Goal: Information Seeking & Learning: Learn about a topic

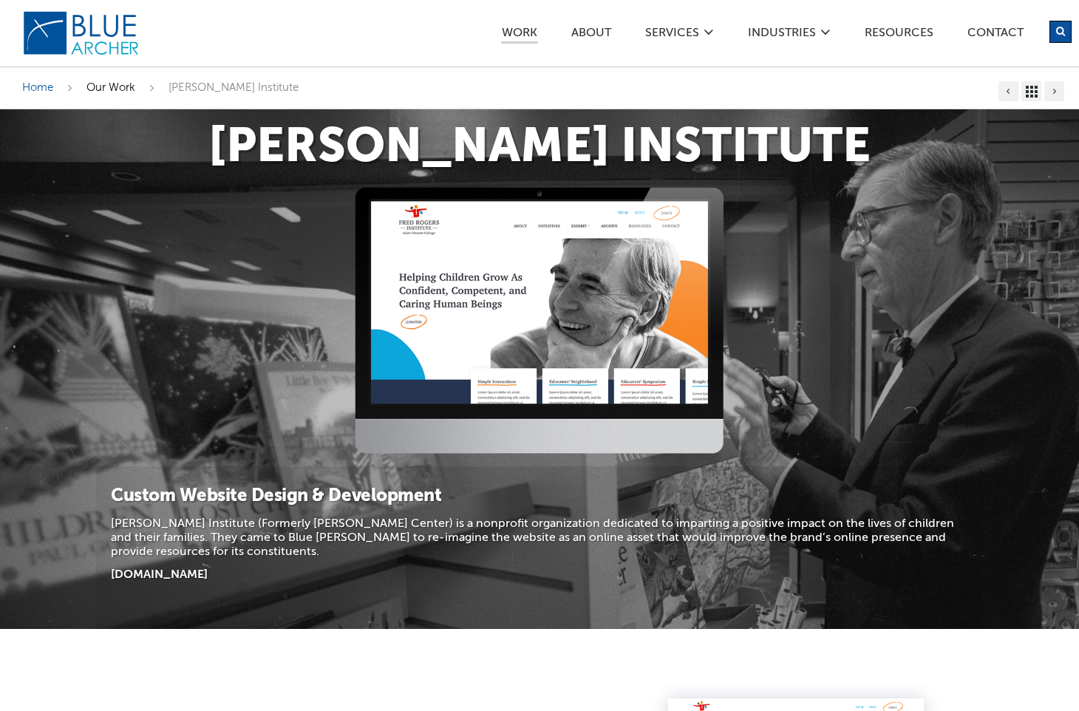
click at [112, 84] on span "Our Work" at bounding box center [110, 87] width 49 height 11
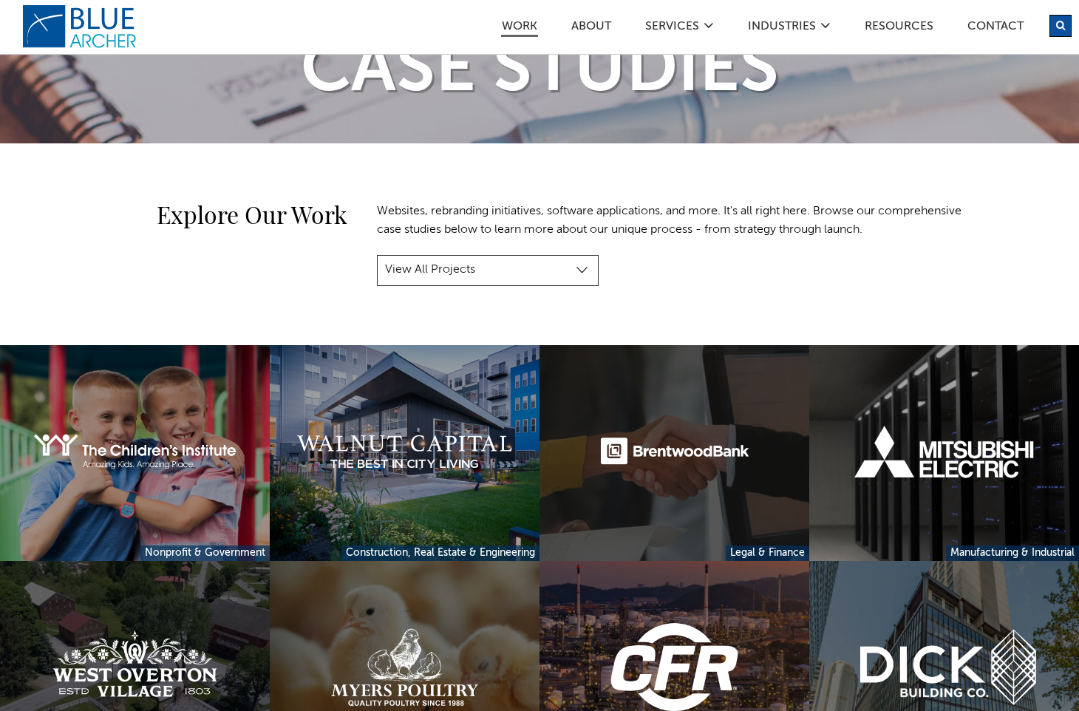
scroll to position [155, 0]
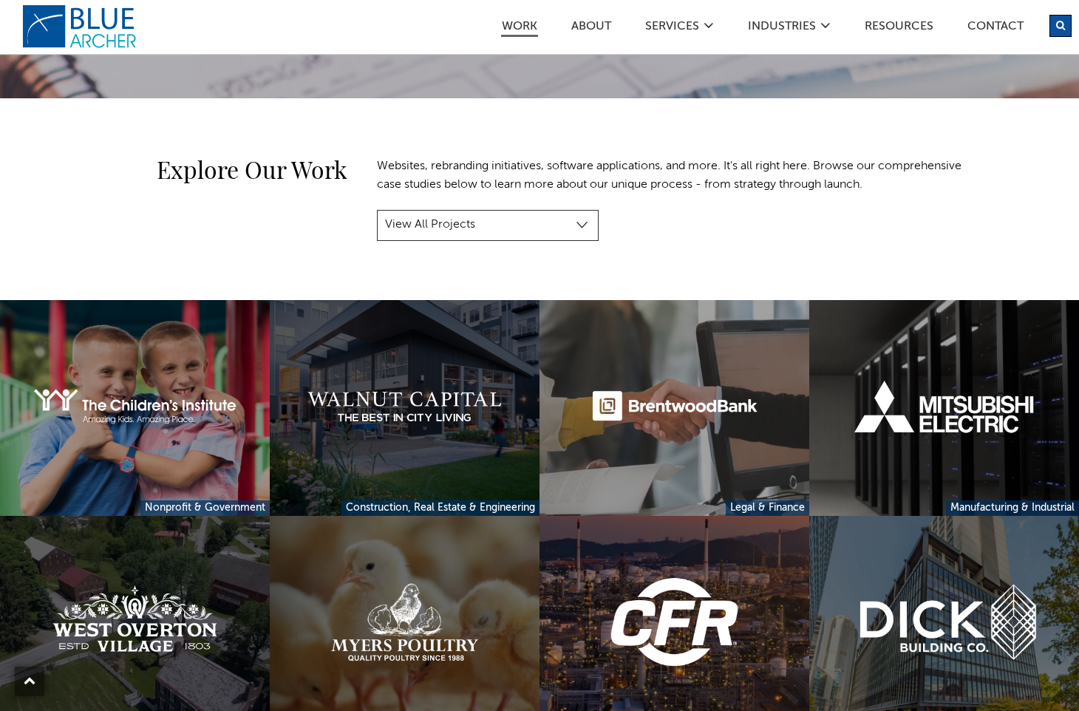
click at [428, 409] on link at bounding box center [405, 408] width 270 height 216
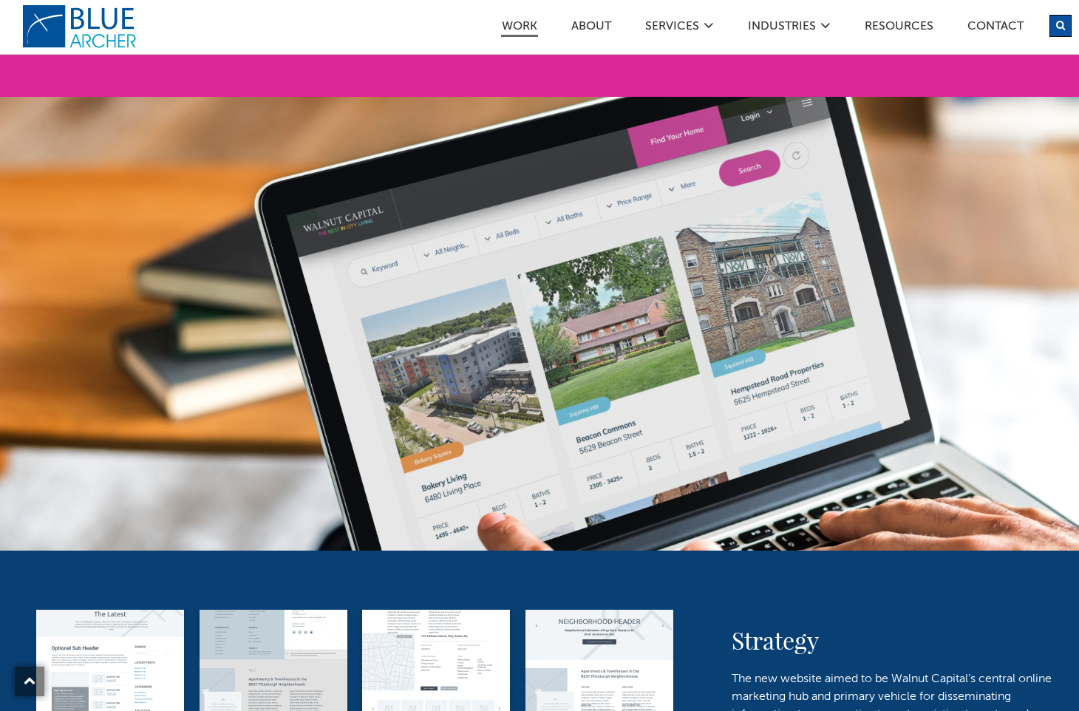
scroll to position [1064, 0]
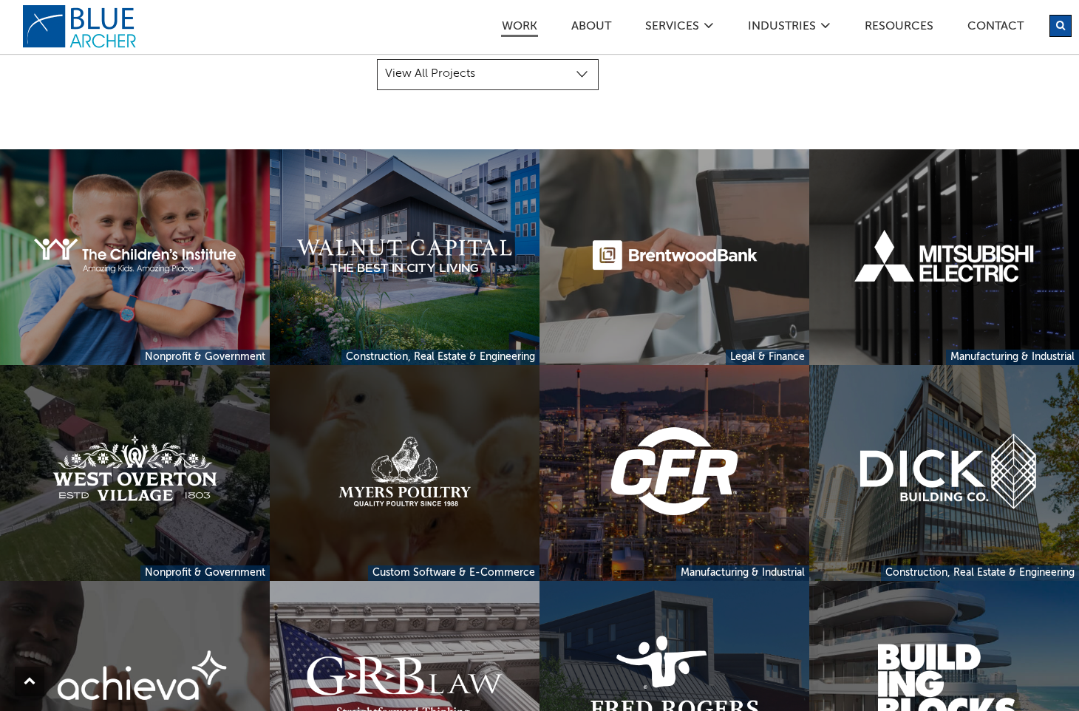
scroll to position [287, 0]
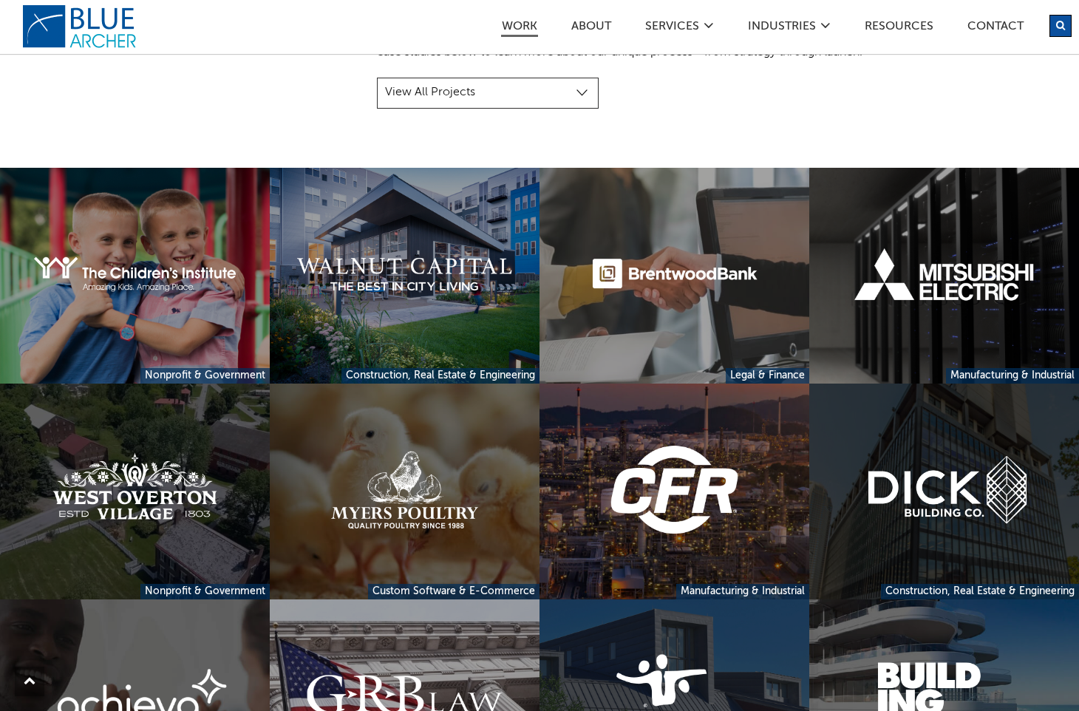
click at [868, 471] on link at bounding box center [944, 491] width 270 height 216
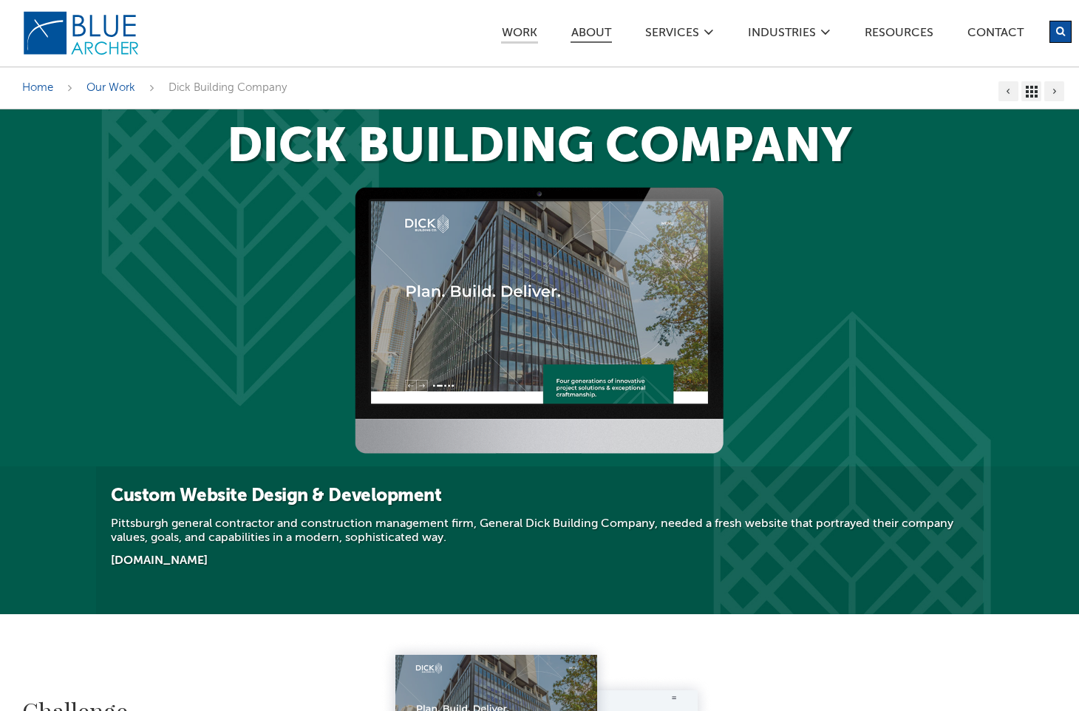
click at [583, 41] on link "ABOUT" at bounding box center [590, 35] width 41 height 16
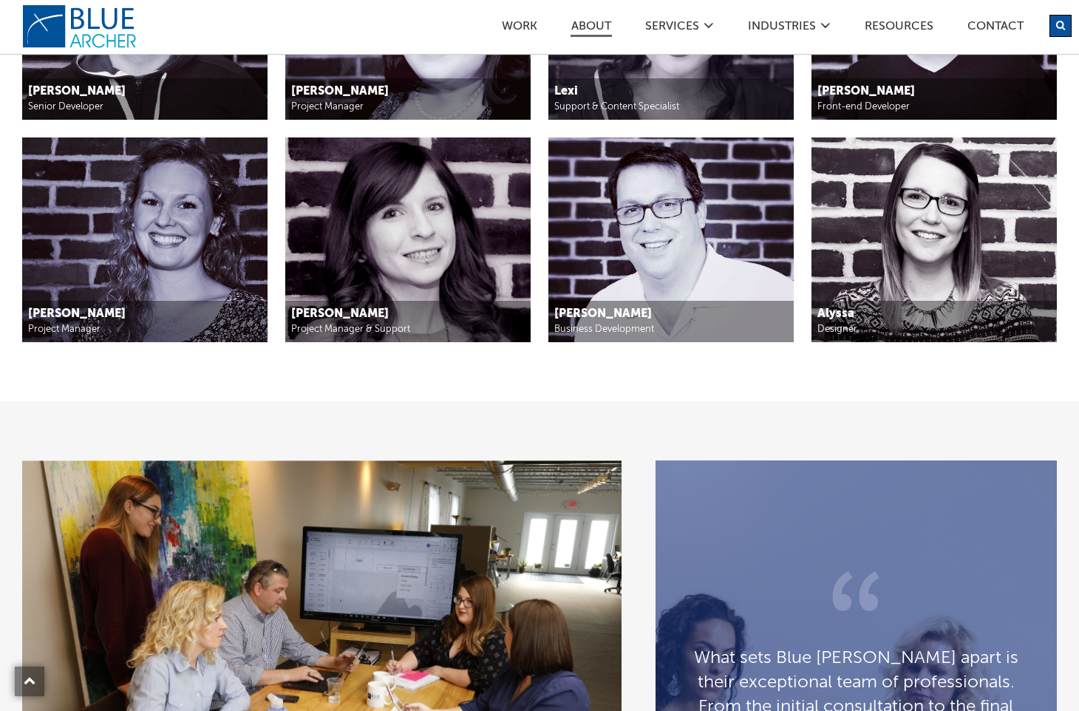
scroll to position [1935, 0]
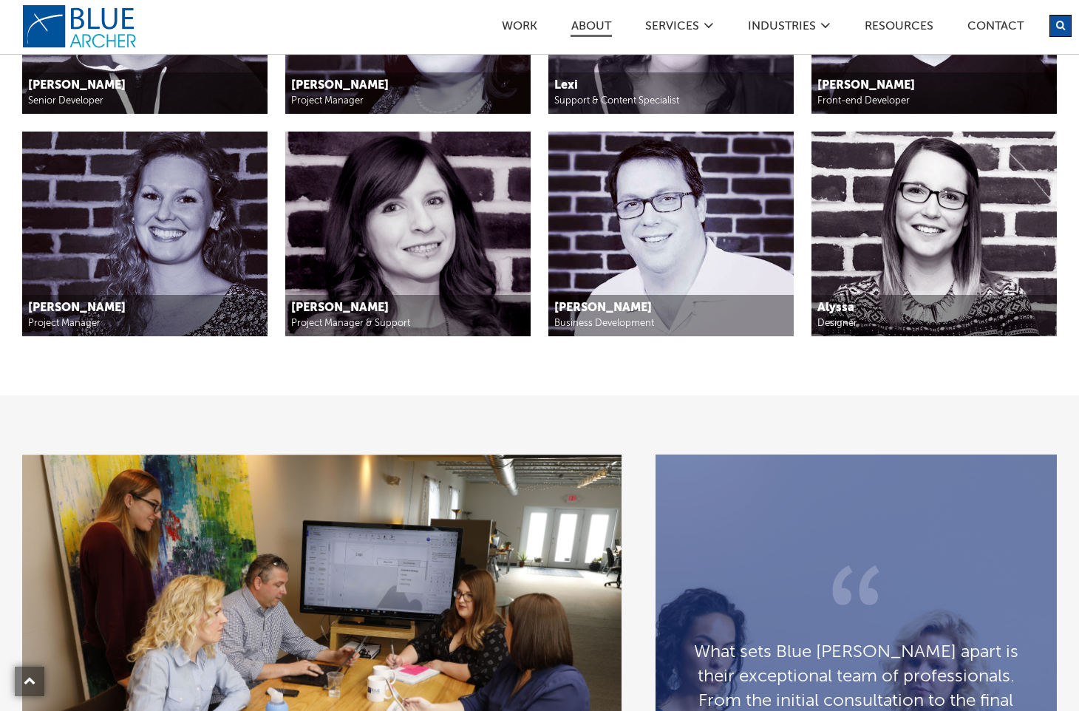
click at [833, 309] on h5 "Alyssa" at bounding box center [933, 309] width 233 height 16
click at [881, 264] on img at bounding box center [933, 233] width 245 height 205
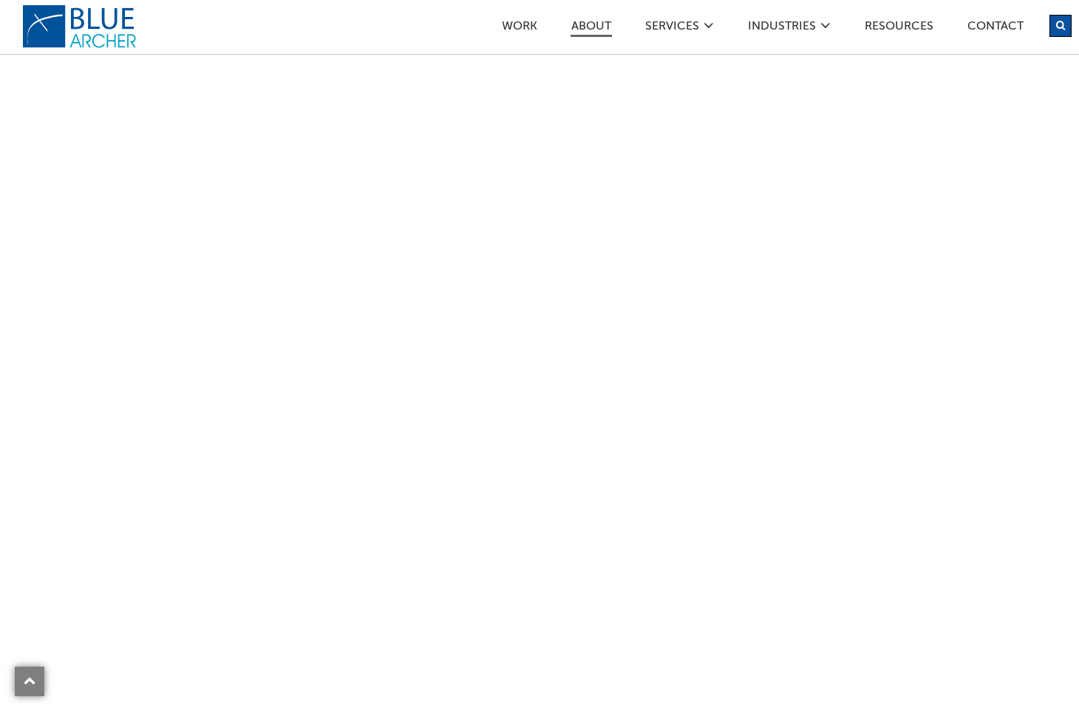
scroll to position [4205, 0]
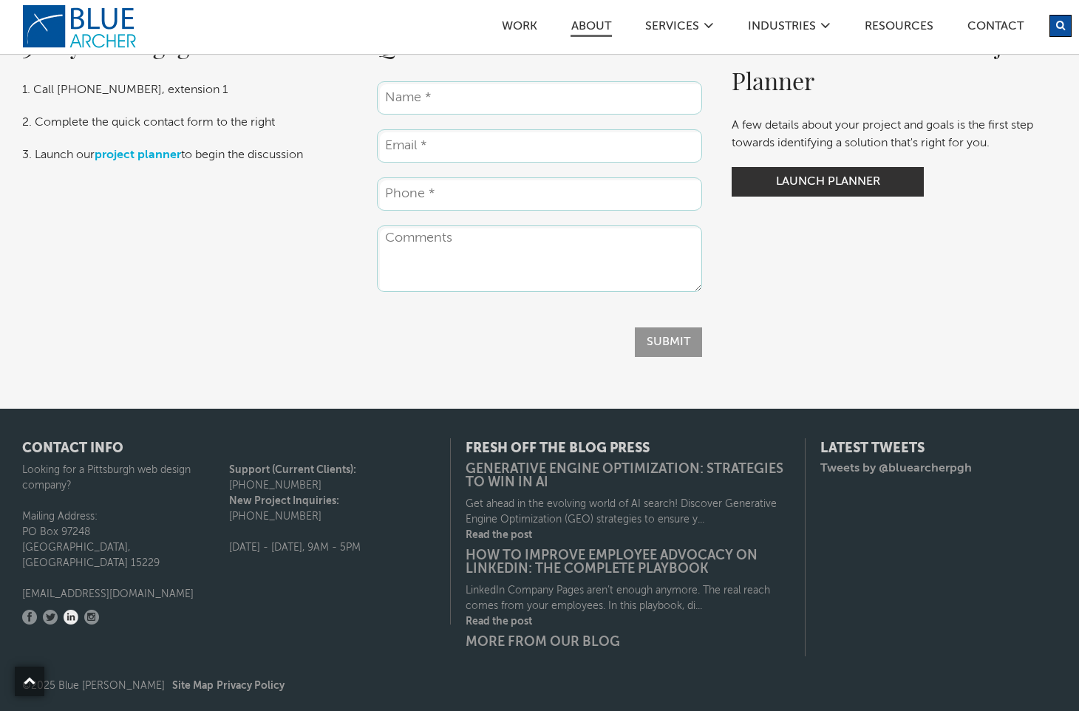
click at [72, 609] on link "LinkedIn" at bounding box center [71, 616] width 15 height 15
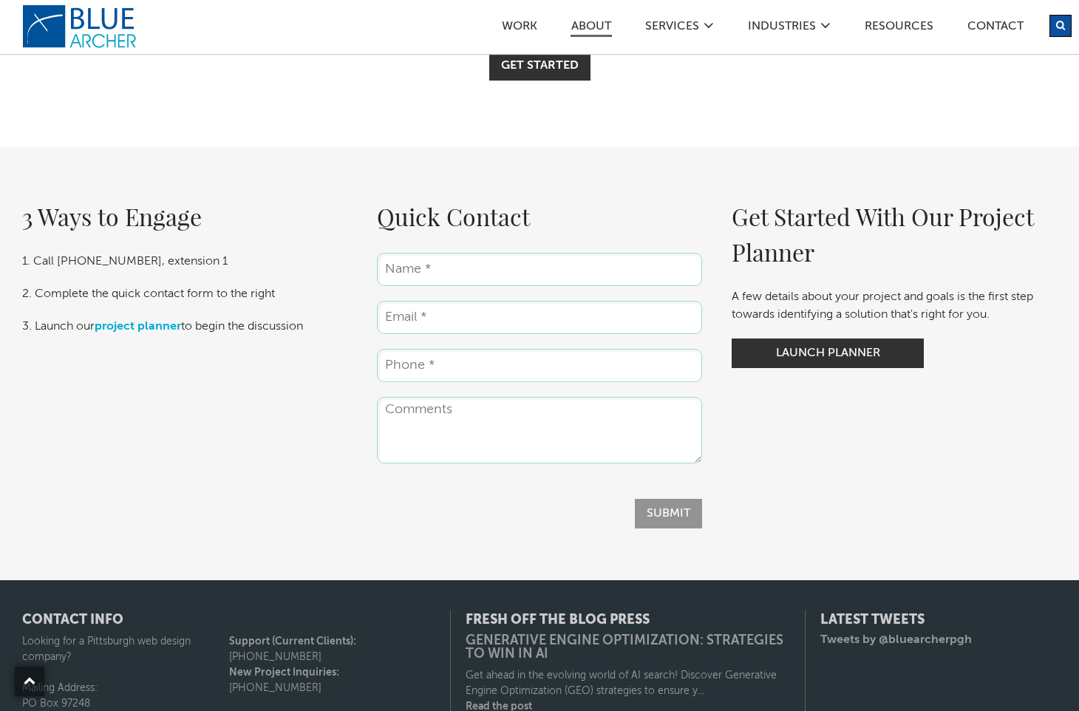
scroll to position [3930, 0]
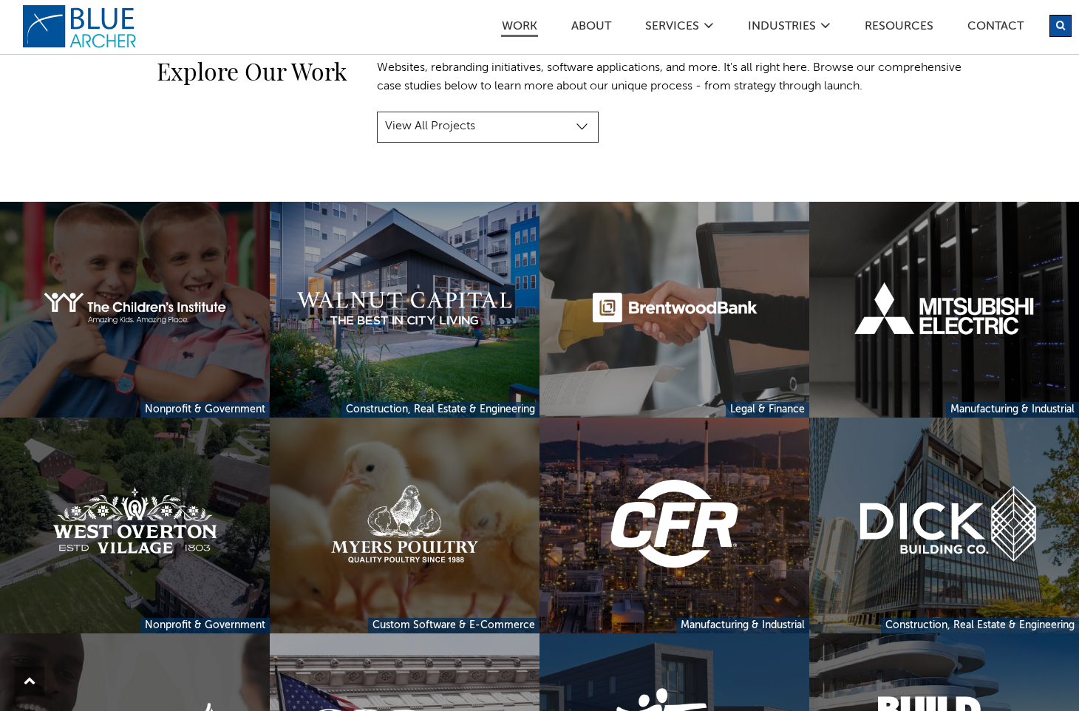
scroll to position [289, 0]
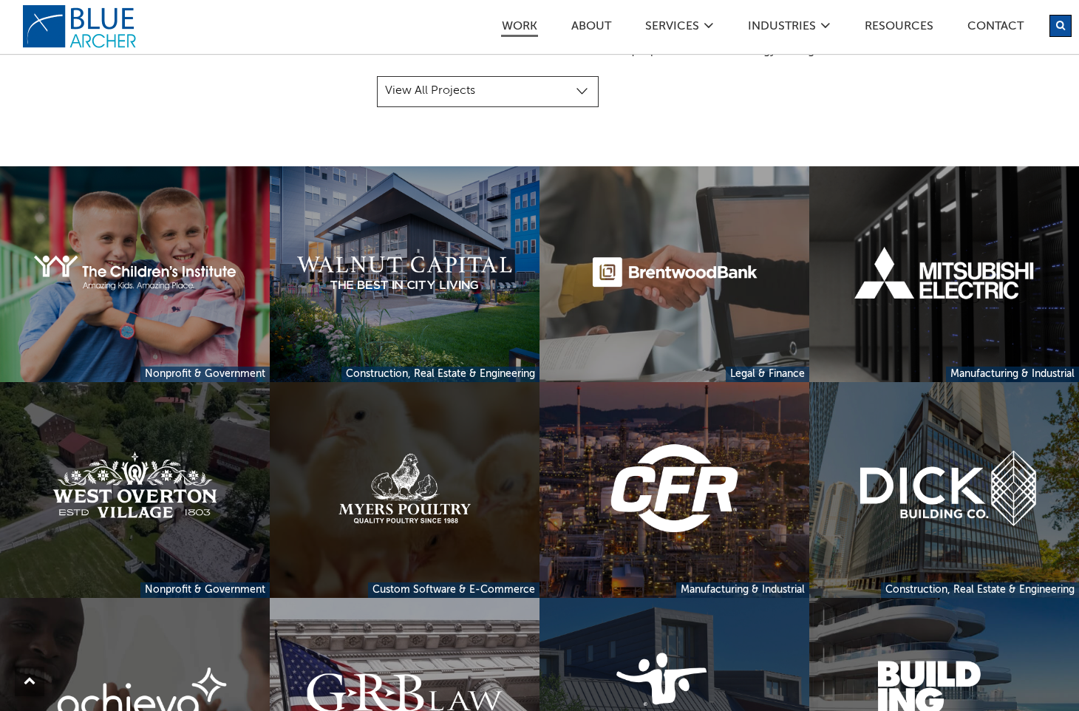
click at [416, 452] on link at bounding box center [405, 490] width 270 height 216
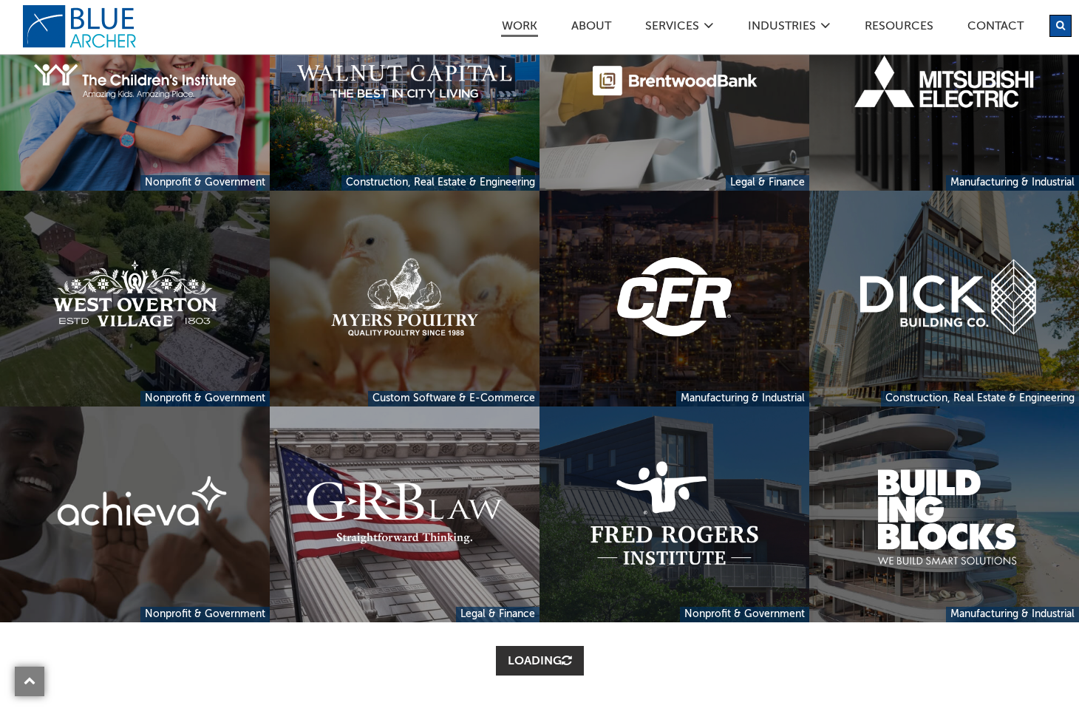
scroll to position [506, 0]
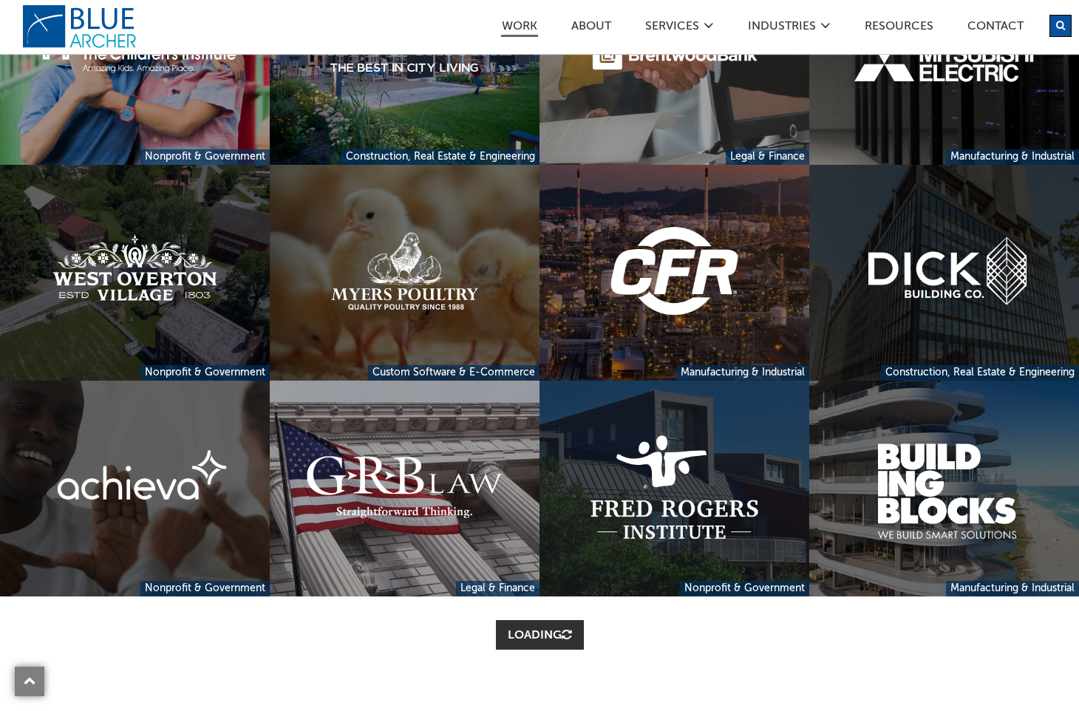
click at [931, 269] on link at bounding box center [944, 273] width 270 height 216
